Goal: Task Accomplishment & Management: Use online tool/utility

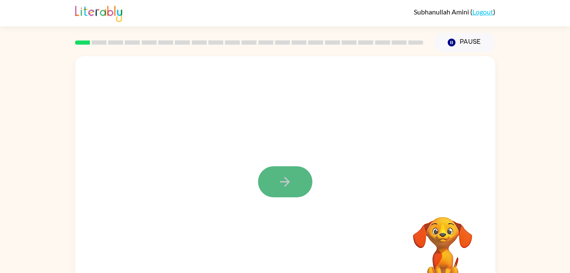
click at [288, 186] on icon "button" at bounding box center [285, 181] width 15 height 15
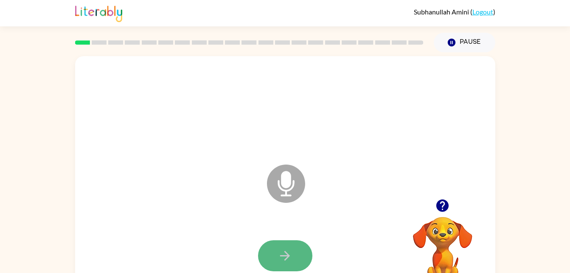
click at [284, 254] on icon "button" at bounding box center [285, 255] width 15 height 15
drag, startPoint x: 276, startPoint y: 259, endPoint x: 269, endPoint y: 261, distance: 7.0
click at [269, 261] on button "button" at bounding box center [285, 255] width 54 height 31
click at [262, 260] on button "button" at bounding box center [285, 255] width 54 height 31
click at [275, 271] on div at bounding box center [285, 256] width 403 height 70
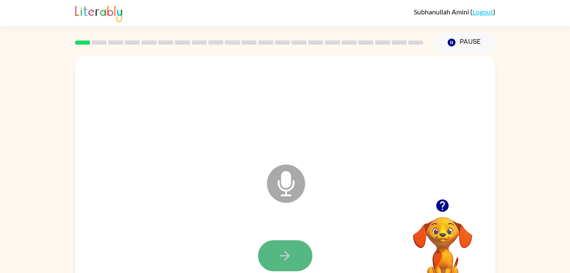
click at [277, 261] on button "button" at bounding box center [285, 255] width 54 height 31
click at [279, 264] on button "button" at bounding box center [285, 255] width 54 height 31
click at [279, 262] on icon "button" at bounding box center [285, 255] width 15 height 15
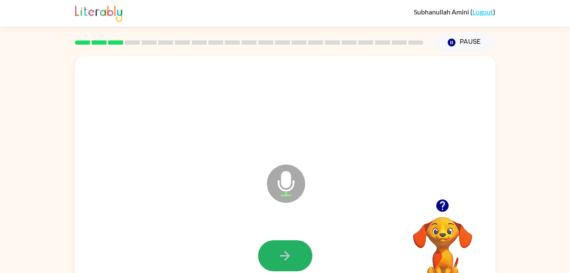
click at [279, 262] on icon "button" at bounding box center [285, 255] width 15 height 15
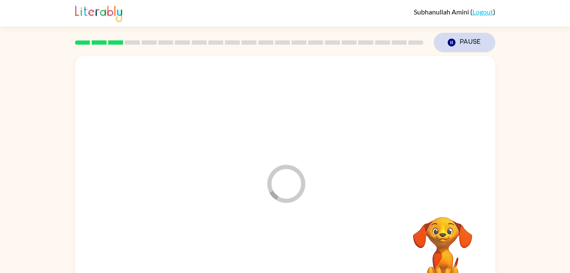
click at [467, 41] on button "Pause Pause" at bounding box center [465, 43] width 62 height 20
click at [460, 39] on button "Pause Pause" at bounding box center [465, 43] width 62 height 20
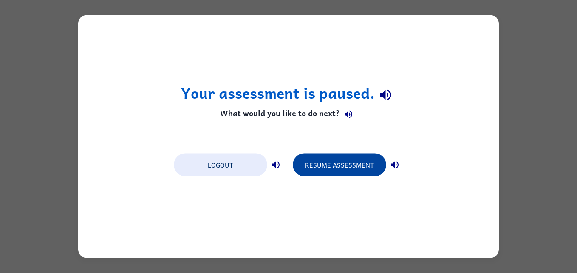
click at [334, 164] on button "Resume Assessment" at bounding box center [339, 164] width 93 height 23
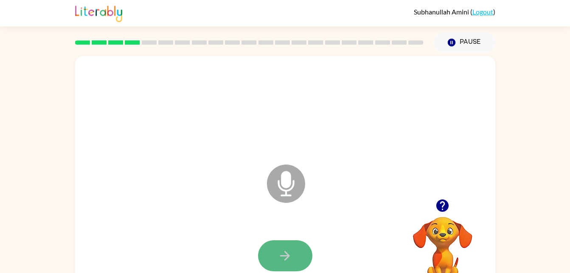
click at [277, 259] on button "button" at bounding box center [285, 255] width 54 height 31
click at [276, 257] on button "button" at bounding box center [285, 255] width 54 height 31
click at [277, 257] on button "button" at bounding box center [285, 255] width 54 height 31
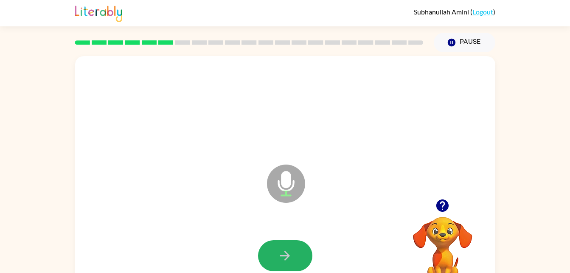
click at [277, 257] on button "button" at bounding box center [285, 255] width 54 height 31
click at [270, 257] on button "button" at bounding box center [285, 255] width 54 height 31
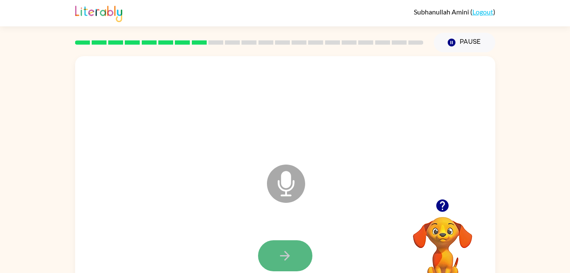
click at [268, 258] on button "button" at bounding box center [285, 255] width 54 height 31
click at [274, 255] on button "button" at bounding box center [285, 255] width 54 height 31
click at [514, 90] on div "Microphone The Microphone is here when it is your turn to talk Your browser mus…" at bounding box center [285, 175] width 570 height 246
click at [283, 262] on icon "button" at bounding box center [285, 255] width 15 height 15
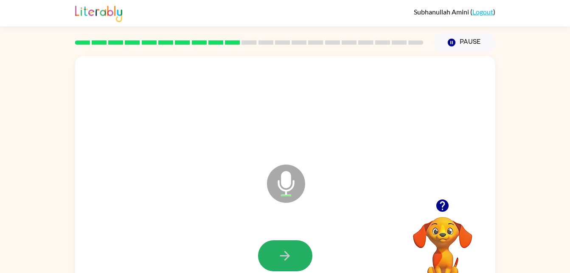
click at [283, 262] on icon "button" at bounding box center [285, 255] width 15 height 15
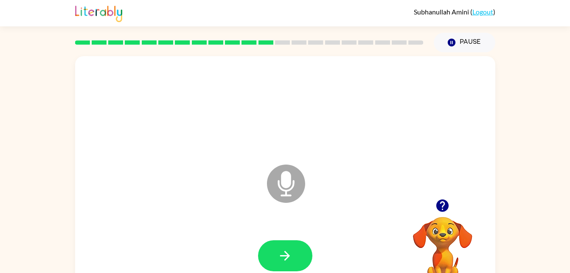
drag, startPoint x: 283, startPoint y: 262, endPoint x: 194, endPoint y: 226, distance: 96.2
click at [194, 226] on div at bounding box center [285, 256] width 403 height 70
click at [273, 260] on button "button" at bounding box center [285, 255] width 54 height 31
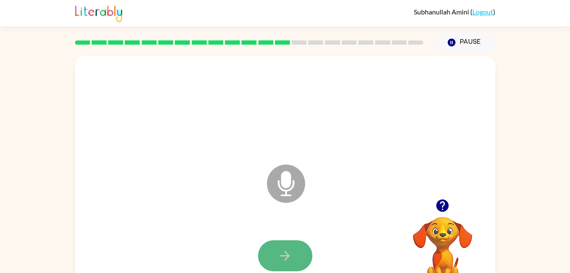
click at [265, 257] on button "button" at bounding box center [285, 255] width 54 height 31
click at [265, 259] on button "button" at bounding box center [285, 255] width 54 height 31
click at [292, 248] on icon "button" at bounding box center [285, 255] width 15 height 15
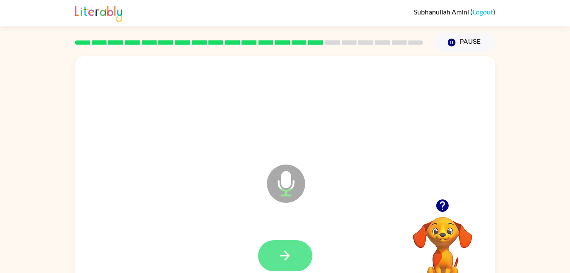
click at [291, 247] on button "button" at bounding box center [285, 255] width 54 height 31
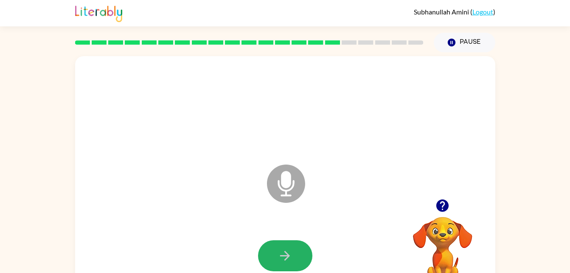
click at [291, 247] on button "button" at bounding box center [285, 255] width 54 height 31
click at [296, 245] on button "button" at bounding box center [285, 255] width 54 height 31
click at [297, 244] on button "button" at bounding box center [285, 255] width 54 height 31
drag, startPoint x: 297, startPoint y: 244, endPoint x: 296, endPoint y: 240, distance: 4.3
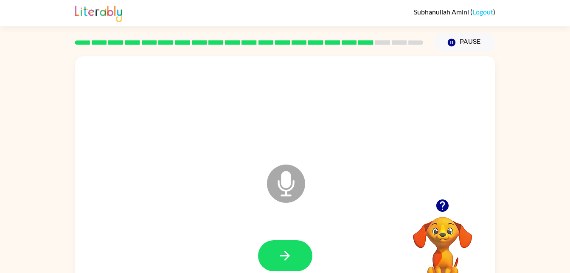
drag, startPoint x: 296, startPoint y: 240, endPoint x: 284, endPoint y: 260, distance: 24.0
click at [284, 260] on icon "button" at bounding box center [285, 255] width 15 height 15
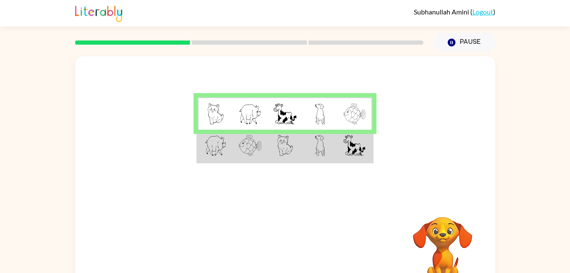
click at [230, 44] on rect at bounding box center [249, 42] width 115 height 4
click at [271, 102] on td at bounding box center [285, 113] width 35 height 33
click at [338, 127] on td at bounding box center [355, 113] width 35 height 33
click at [370, 139] on td at bounding box center [355, 146] width 35 height 33
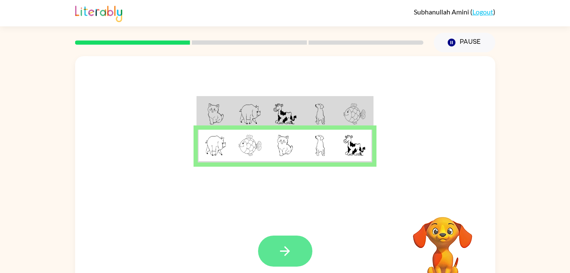
click at [268, 257] on button "button" at bounding box center [285, 250] width 54 height 31
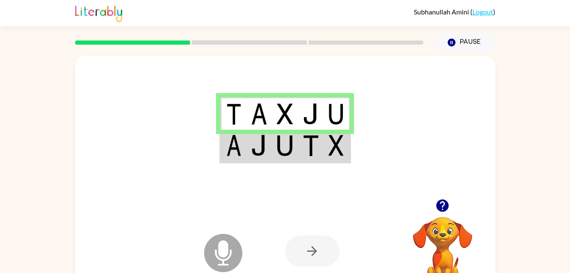
click at [314, 251] on div at bounding box center [312, 250] width 54 height 31
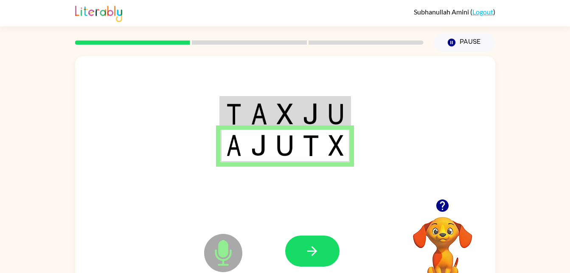
drag, startPoint x: 311, startPoint y: 253, endPoint x: 223, endPoint y: 151, distance: 134.6
click at [223, 151] on div "Microphone The Microphone is here when it is your turn to talk Your browser mus…" at bounding box center [285, 177] width 420 height 242
click at [314, 258] on icon "button" at bounding box center [312, 250] width 15 height 15
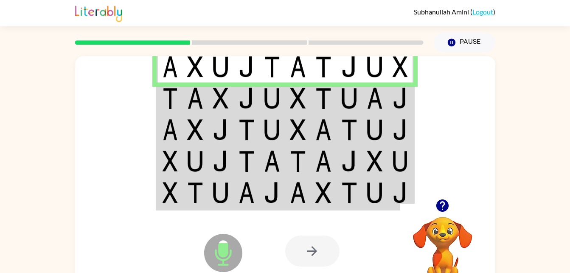
click at [217, 93] on img at bounding box center [221, 97] width 16 height 21
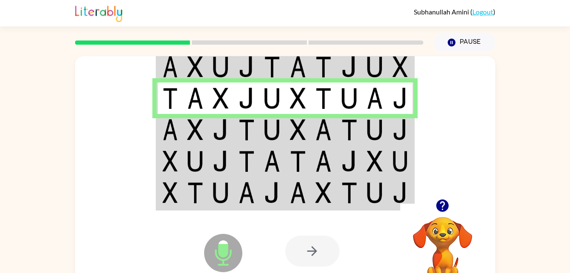
click at [218, 123] on img at bounding box center [221, 129] width 16 height 21
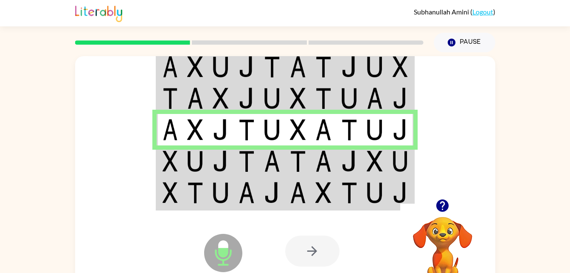
click at [218, 123] on img at bounding box center [221, 129] width 16 height 21
click at [249, 168] on img at bounding box center [247, 160] width 16 height 21
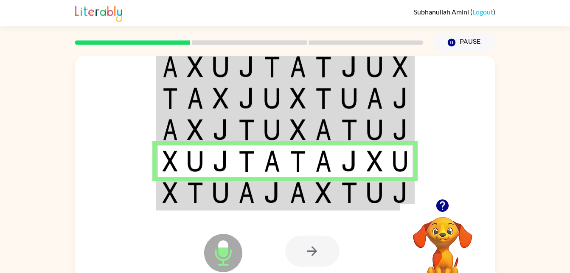
click at [265, 199] on img at bounding box center [272, 192] width 16 height 21
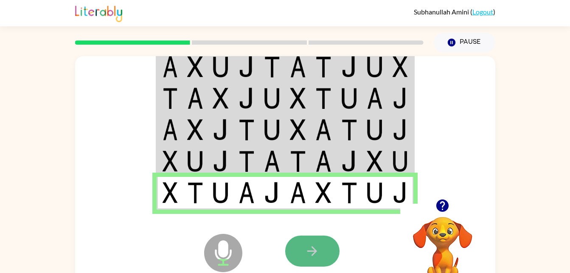
click at [320, 257] on button "button" at bounding box center [312, 250] width 54 height 31
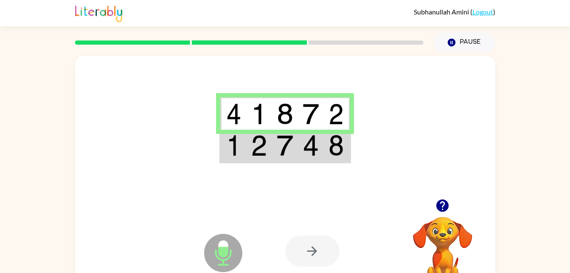
click at [306, 146] on img at bounding box center [311, 145] width 16 height 21
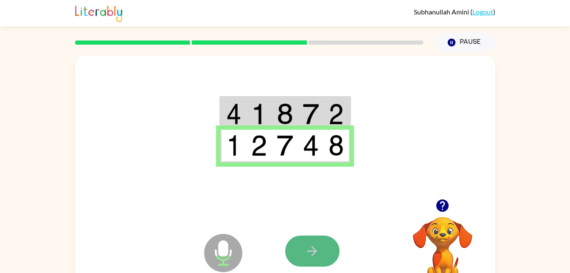
click at [320, 252] on button "button" at bounding box center [312, 250] width 54 height 31
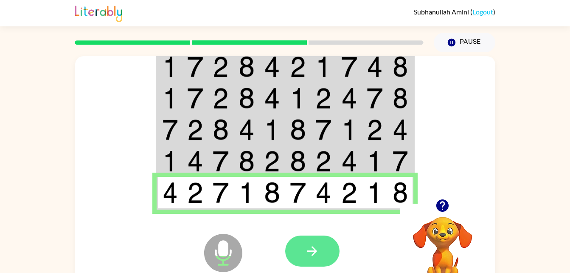
click at [311, 258] on icon "button" at bounding box center [312, 250] width 15 height 15
